Goal: Task Accomplishment & Management: Complete application form

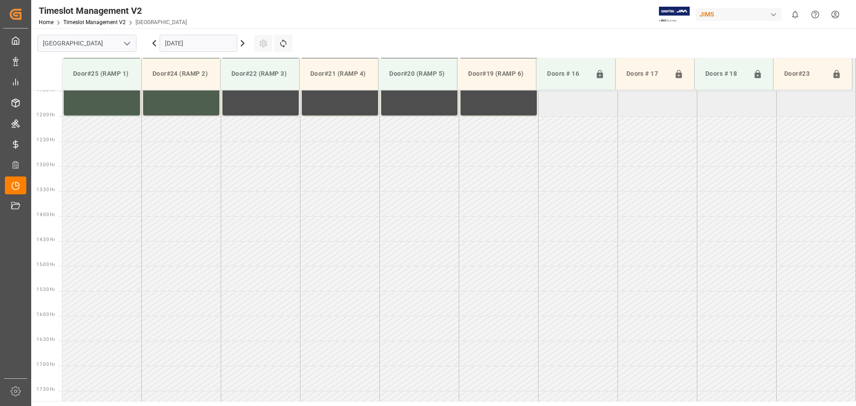
scroll to position [594, 0]
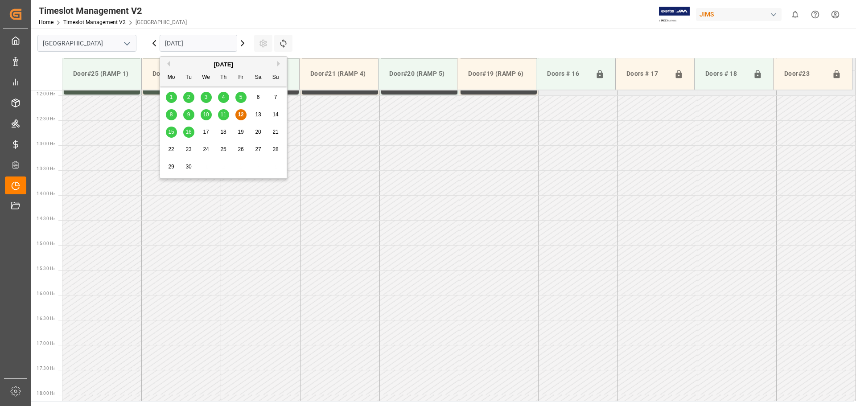
click at [218, 42] on input "[DATE]" at bounding box center [199, 43] width 78 height 17
click at [173, 131] on span "15" at bounding box center [171, 132] width 6 height 6
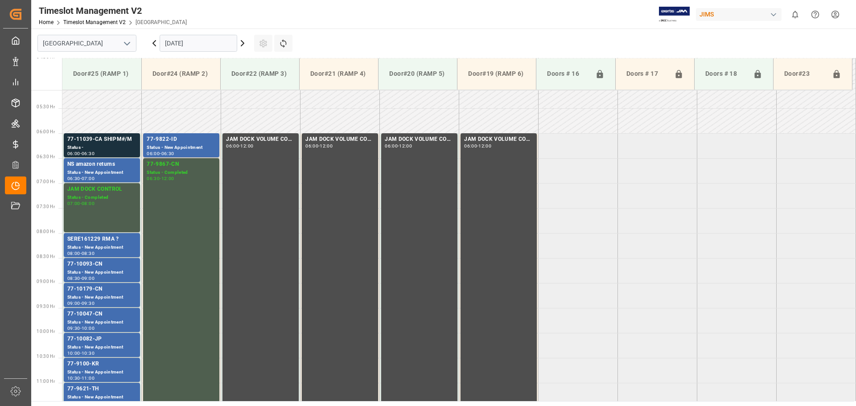
scroll to position [237, 0]
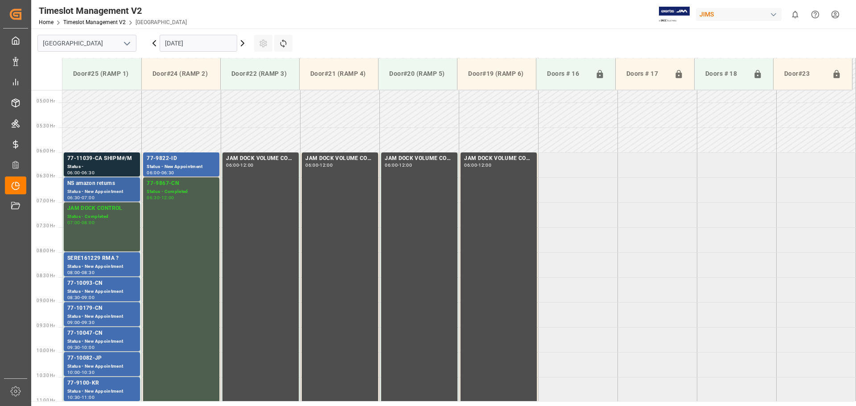
click at [99, 187] on div "NS amazon returns" at bounding box center [101, 183] width 69 height 9
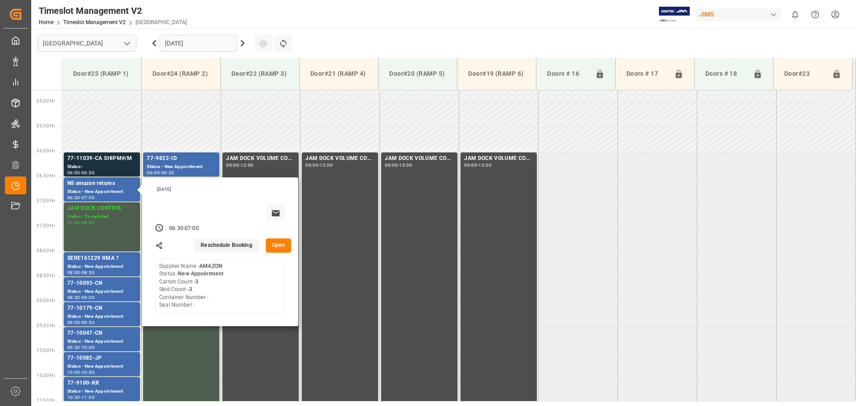
click at [281, 244] on button "Open" at bounding box center [279, 245] width 26 height 14
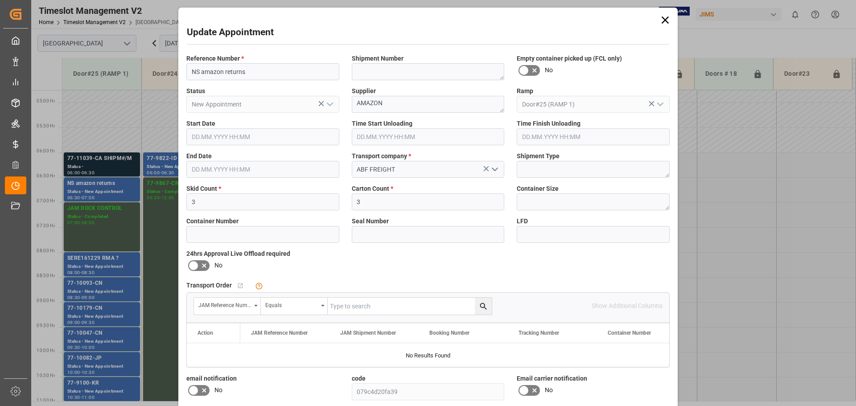
type input "3"
type input "[DATE] 06:30"
type input "[DATE] 07:00"
type input "[DATE] 16:38"
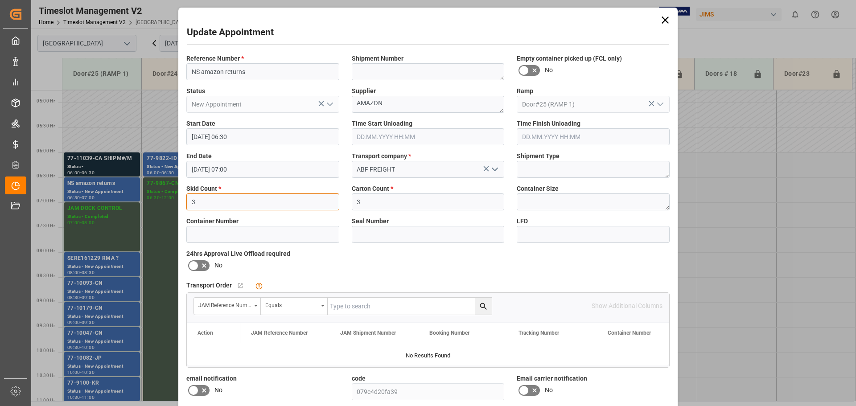
drag, startPoint x: 231, startPoint y: 207, endPoint x: 248, endPoint y: 208, distance: 16.5
click at [152, 193] on div "Update Appointment Reference Number * NS amazon returns Shipment Number Empty c…" at bounding box center [428, 203] width 856 height 406
type input "6"
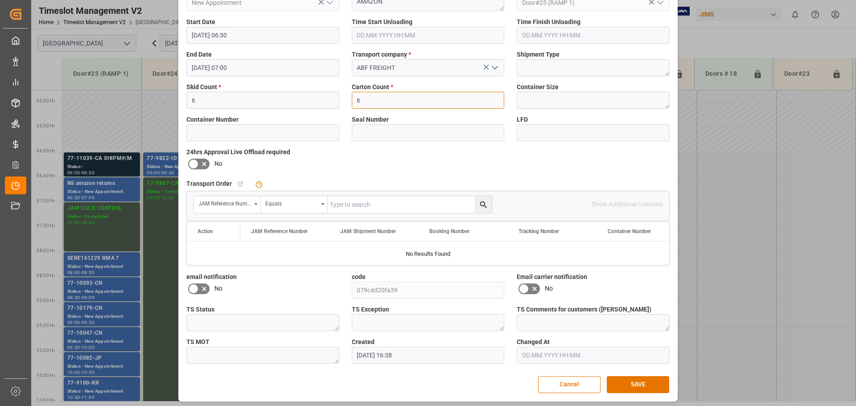
scroll to position [105, 0]
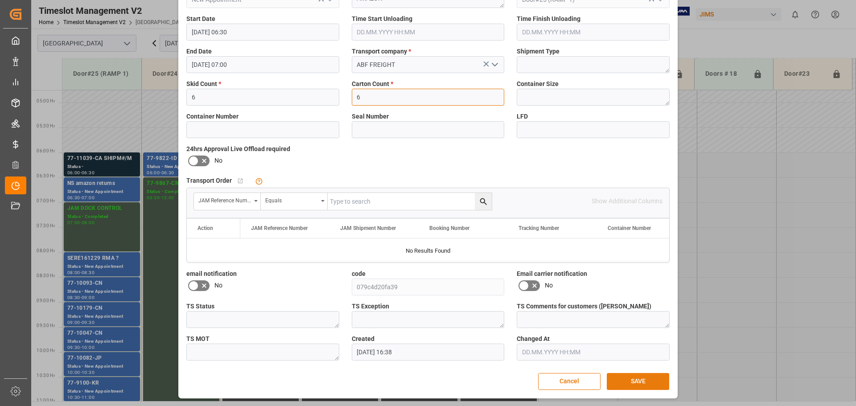
type input "6"
click at [640, 385] on button "SAVE" at bounding box center [638, 381] width 62 height 17
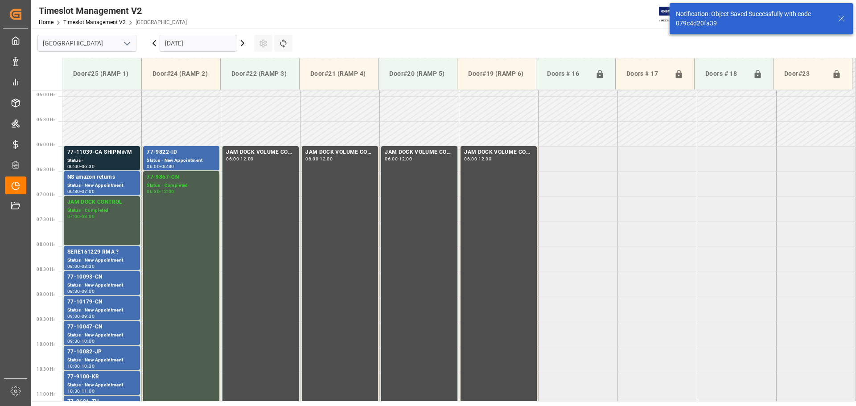
scroll to position [244, 0]
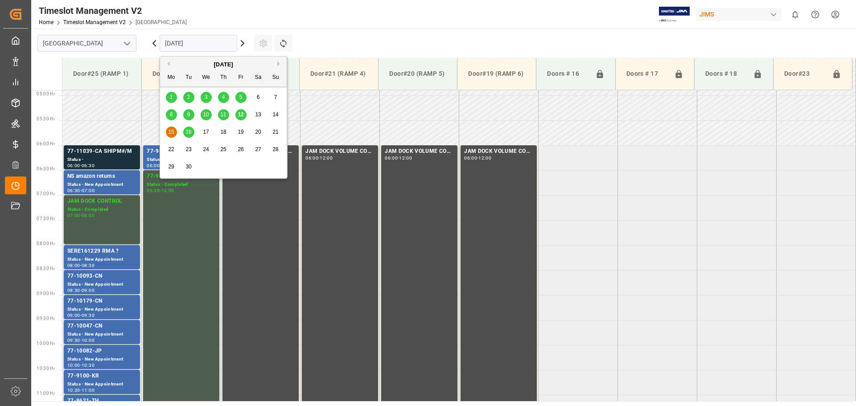
click at [226, 43] on input "[DATE]" at bounding box center [199, 43] width 78 height 17
click at [171, 149] on span "22" at bounding box center [171, 149] width 6 height 6
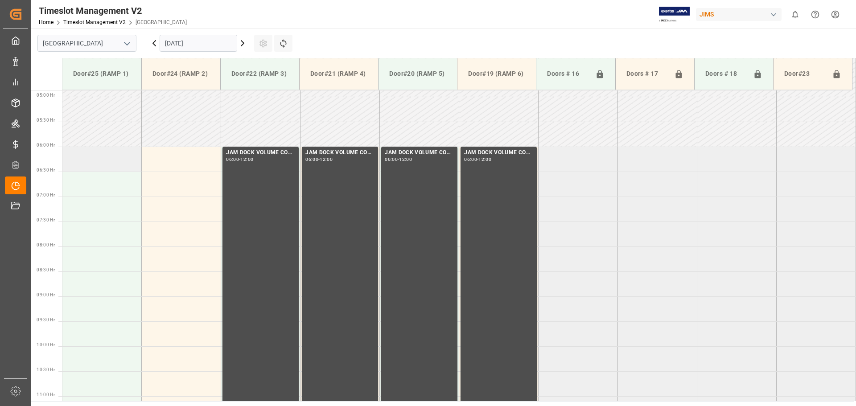
scroll to position [237, 0]
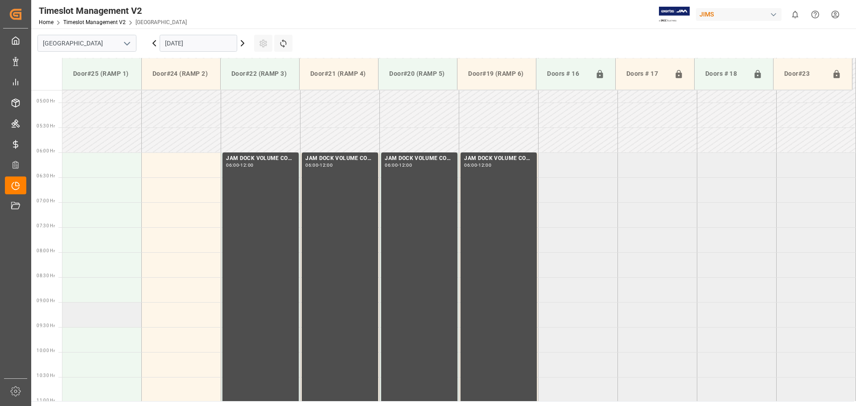
click at [86, 310] on td at bounding box center [101, 314] width 79 height 25
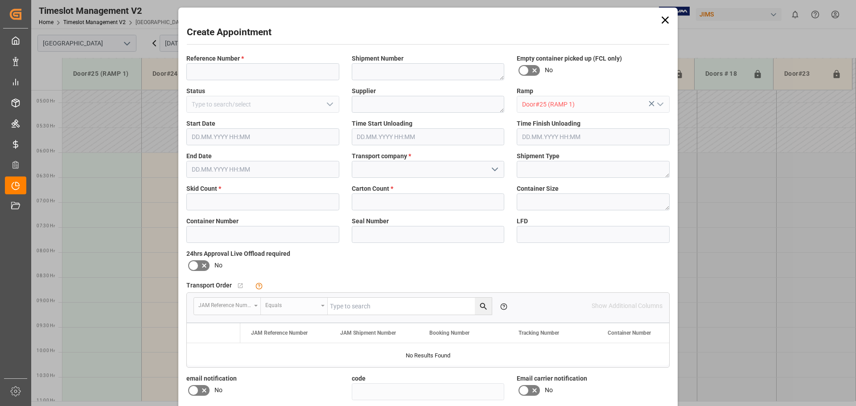
type input "[DATE] 09:00"
type input "[DATE] 09:30"
click at [222, 204] on input "text" at bounding box center [262, 201] width 153 height 17
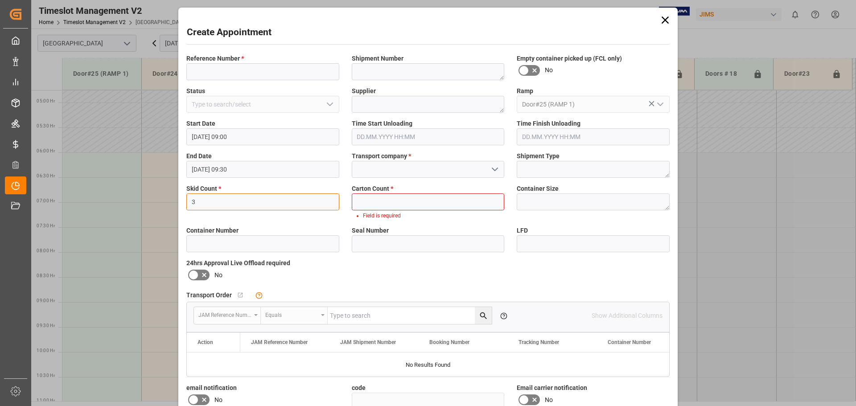
drag, startPoint x: 281, startPoint y: 216, endPoint x: 188, endPoint y: 208, distance: 93.1
click at [188, 208] on div "Reference Number * Shipment Number Empty container picked up (FCL only) No Stat…" at bounding box center [428, 264] width 496 height 427
type input "4"
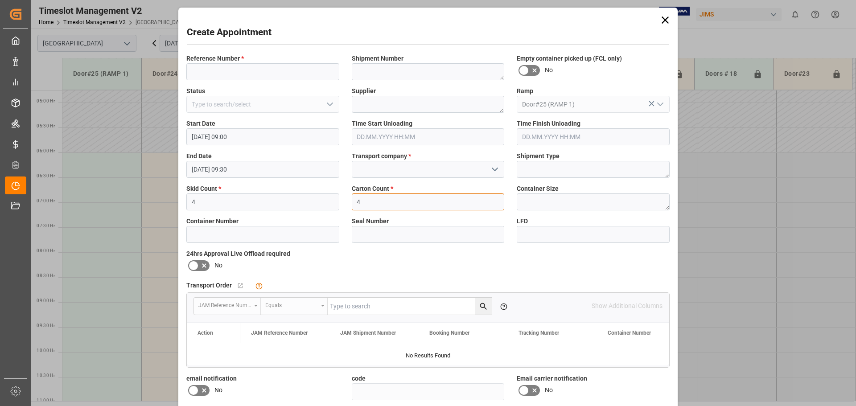
type input "4"
click at [214, 74] on input at bounding box center [262, 71] width 153 height 17
type input "NS amazon returns"
click at [493, 170] on icon "open menu" at bounding box center [494, 169] width 11 height 11
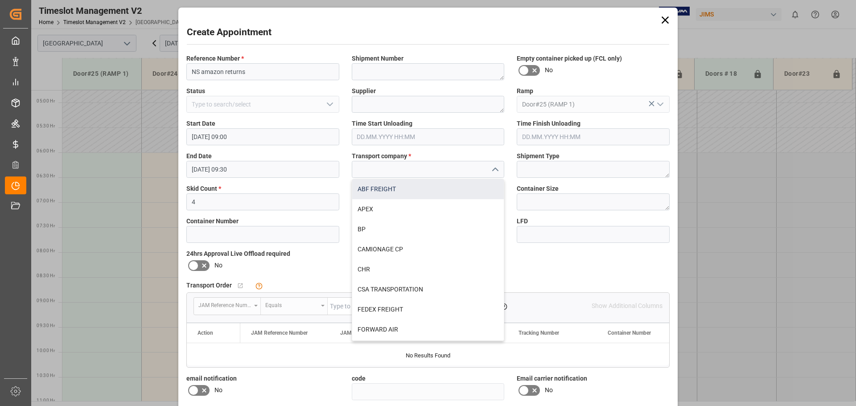
click at [371, 188] on div "ABF FREIGHT" at bounding box center [428, 189] width 152 height 20
type input "ABF FREIGHT"
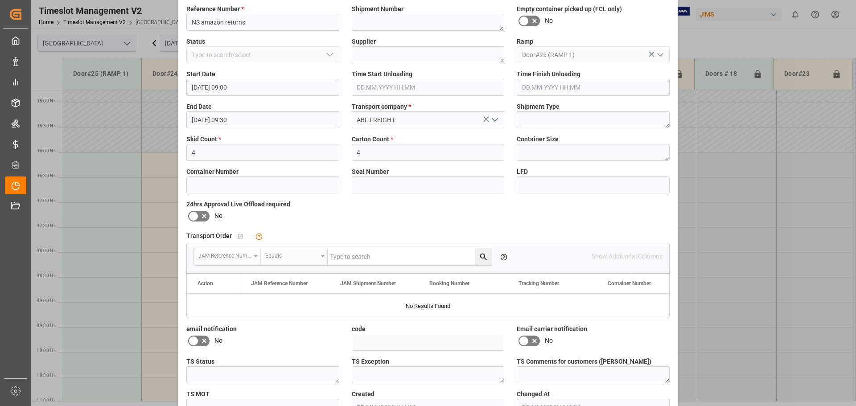
scroll to position [105, 0]
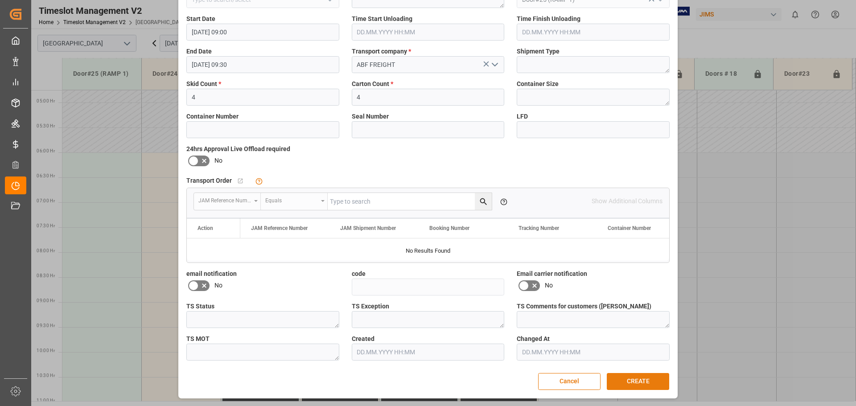
click at [640, 381] on button "CREATE" at bounding box center [638, 381] width 62 height 17
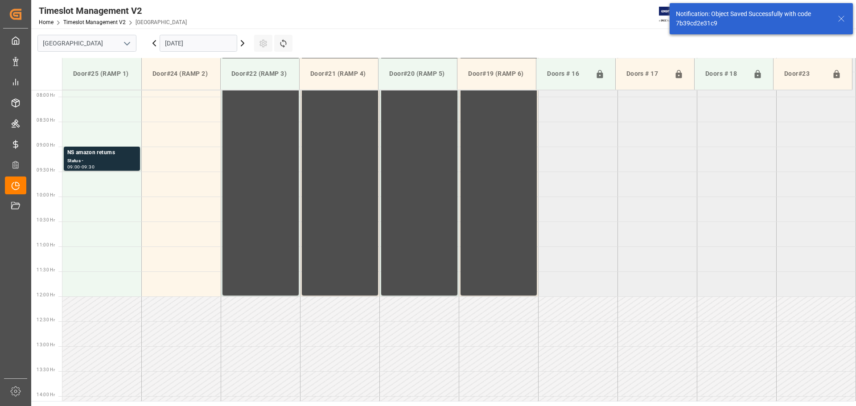
scroll to position [394, 0]
